Goal: Find specific page/section: Find specific page/section

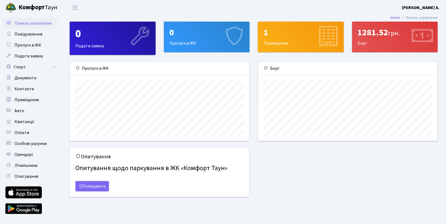
scroll to position [79, 179]
click at [314, 187] on div "Опитування Опитування щодо паркування в ЖК «Комфорт Таун» Голосувати" at bounding box center [254, 175] width 376 height 56
click at [28, 122] on span "Квитанції" at bounding box center [24, 121] width 20 height 6
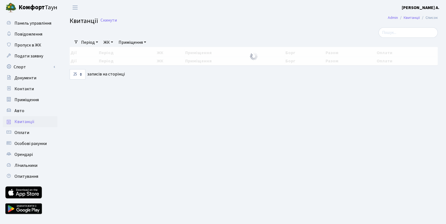
select select "25"
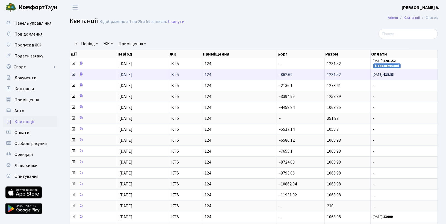
click at [383, 73] on small "09.09.25: 418.83" at bounding box center [383, 74] width 21 height 5
